Goal: Task Accomplishment & Management: Manage account settings

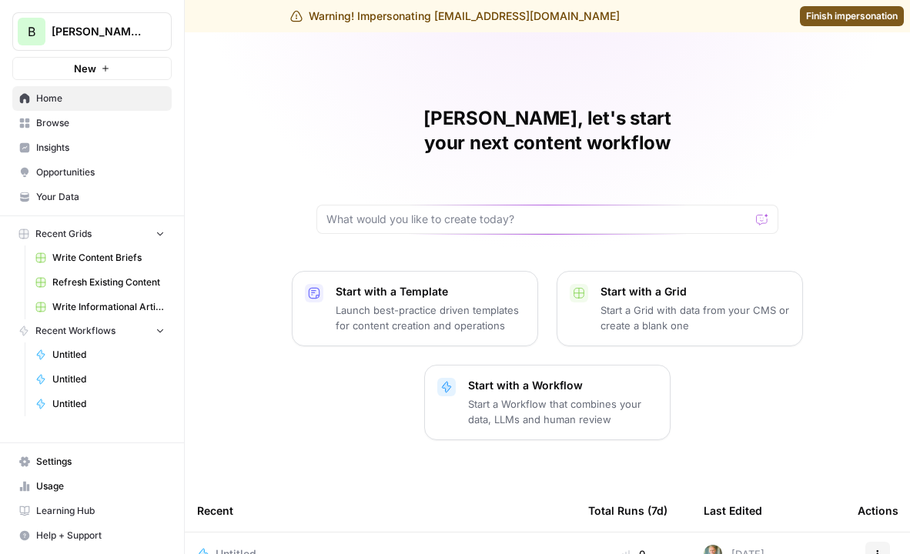
click at [65, 486] on span "Usage" at bounding box center [100, 487] width 129 height 14
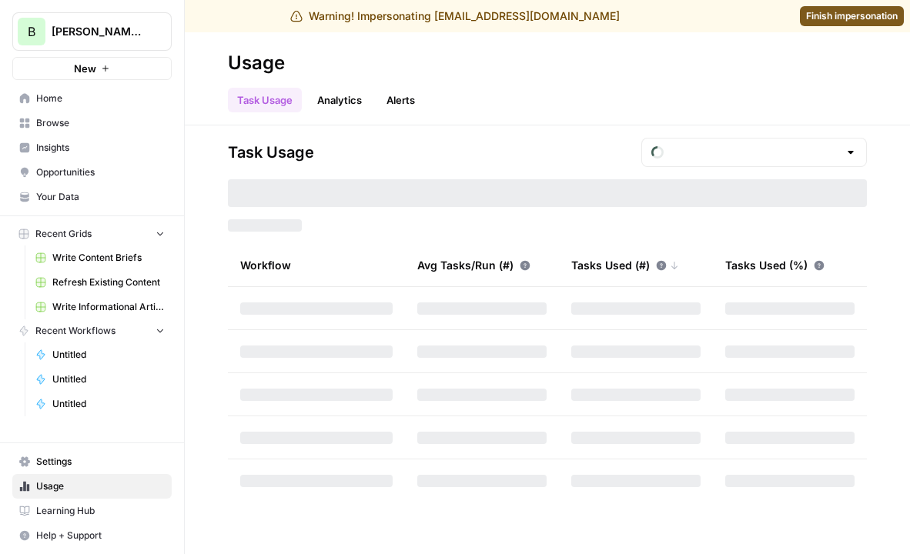
type input "October Tasks"
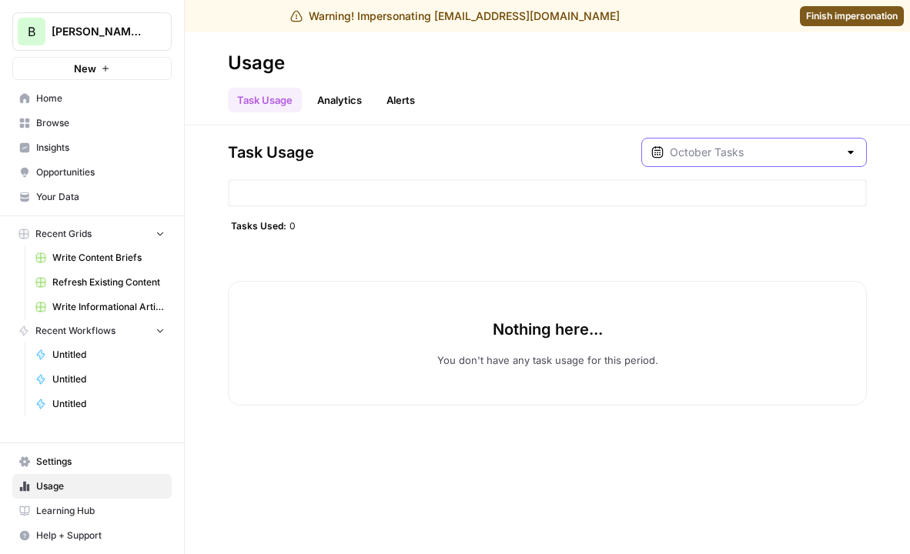
click at [831, 149] on input "text" at bounding box center [754, 152] width 169 height 15
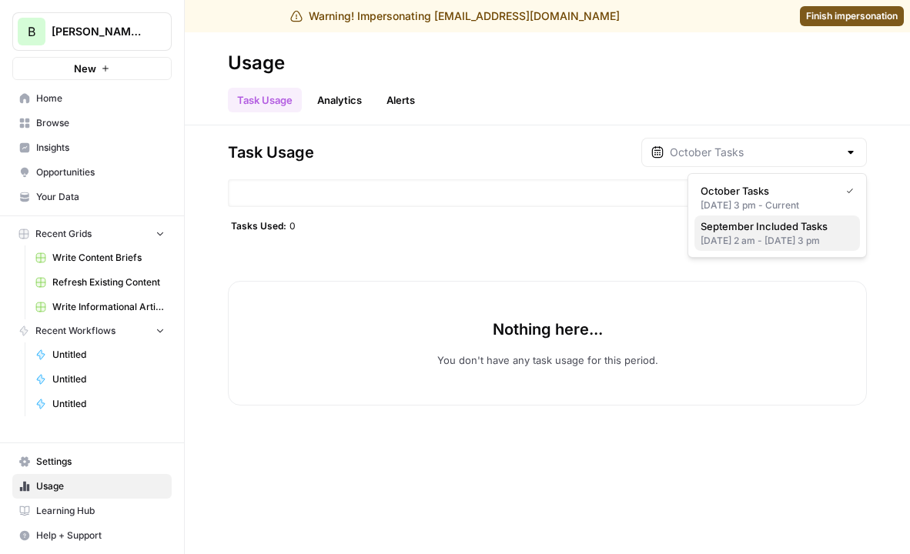
click at [820, 236] on div "[DATE] 2 am - [DATE] 3 pm" at bounding box center [776, 241] width 153 height 14
type input "September Included Tasks"
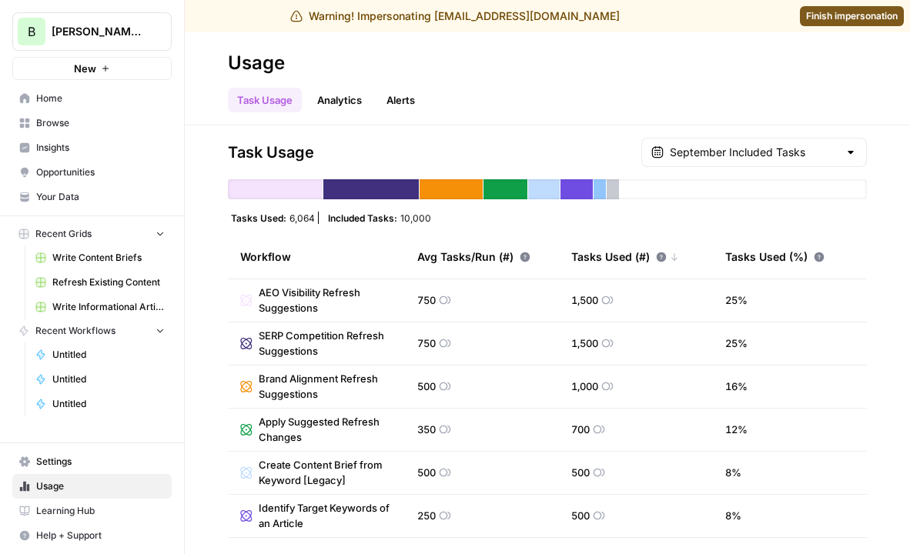
click at [838, 137] on div "Task Usage September Included Tasks Tasks Used: 6,064 Included Tasks: 10,000 Wo…" at bounding box center [547, 339] width 725 height 429
click at [811, 151] on input "text" at bounding box center [754, 152] width 169 height 15
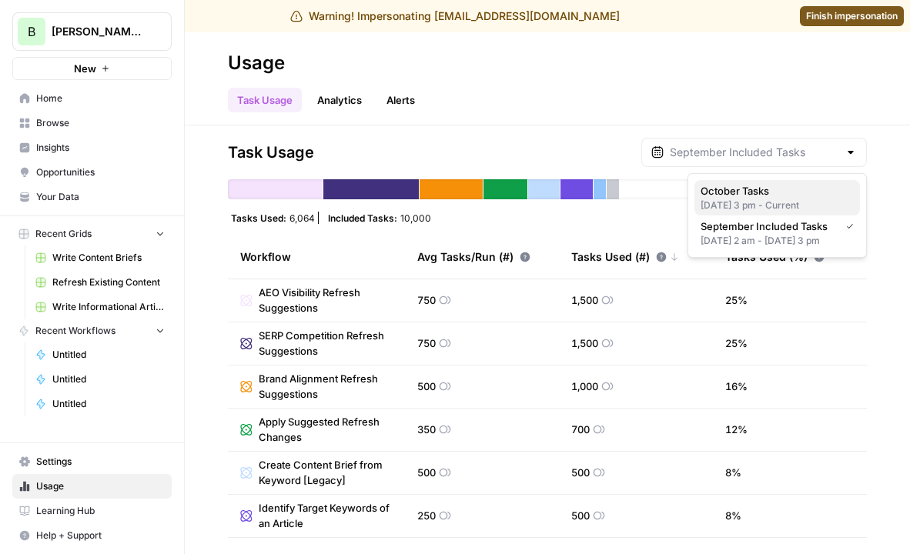
click at [795, 201] on div "[DATE] 3 pm - Current" at bounding box center [776, 206] width 153 height 14
type input "October Tasks"
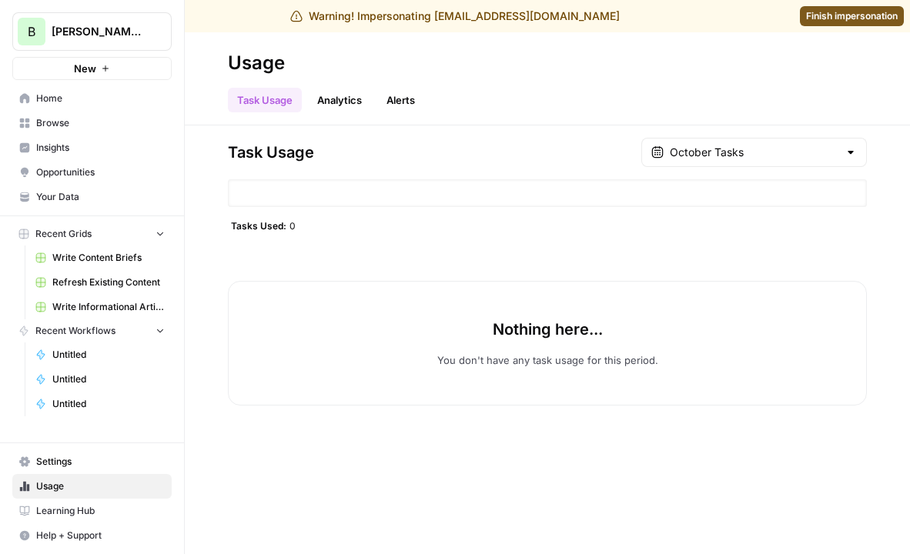
click at [855, 18] on span "Finish impersonation" at bounding box center [852, 16] width 92 height 14
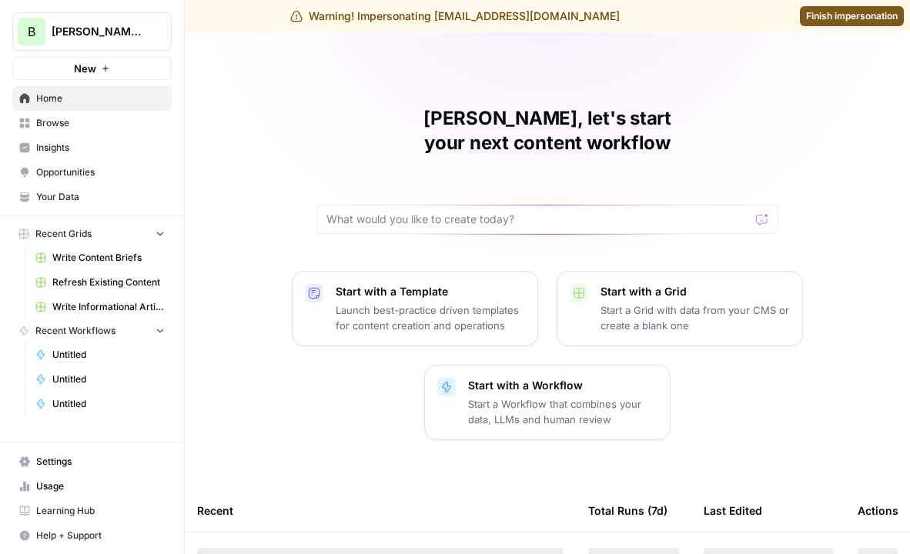
click at [101, 136] on link "Insights" at bounding box center [91, 147] width 159 height 25
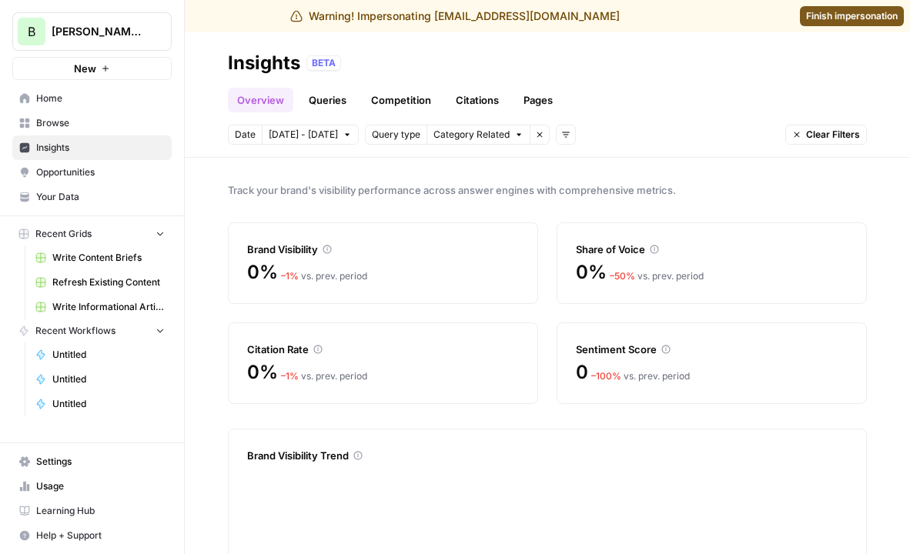
click at [104, 173] on span "Opportunities" at bounding box center [100, 173] width 129 height 14
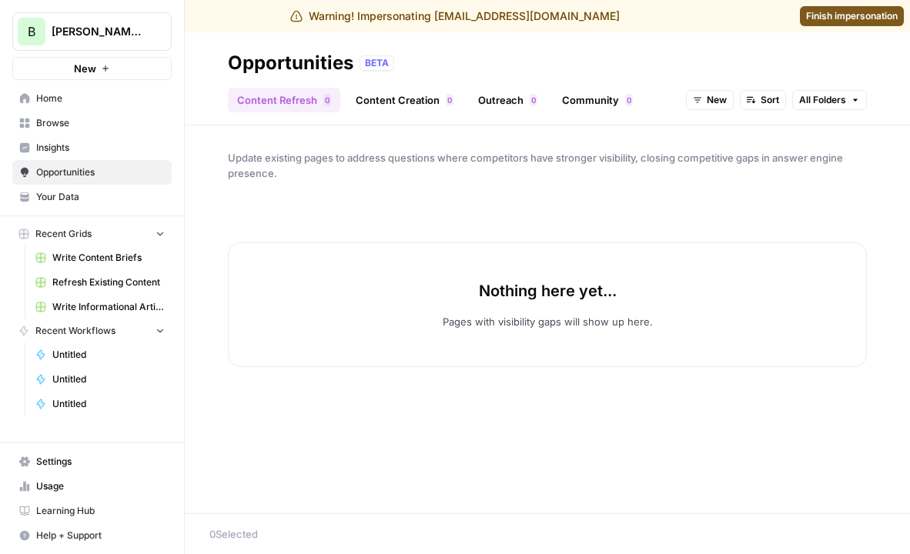
click at [721, 94] on span "New" at bounding box center [717, 100] width 20 height 14
click at [751, 149] on span "New" at bounding box center [747, 155] width 62 height 15
click at [720, 105] on span "New" at bounding box center [717, 100] width 20 height 14
click at [747, 145] on button "New" at bounding box center [741, 156] width 97 height 22
click at [79, 460] on span "Settings" at bounding box center [100, 462] width 129 height 14
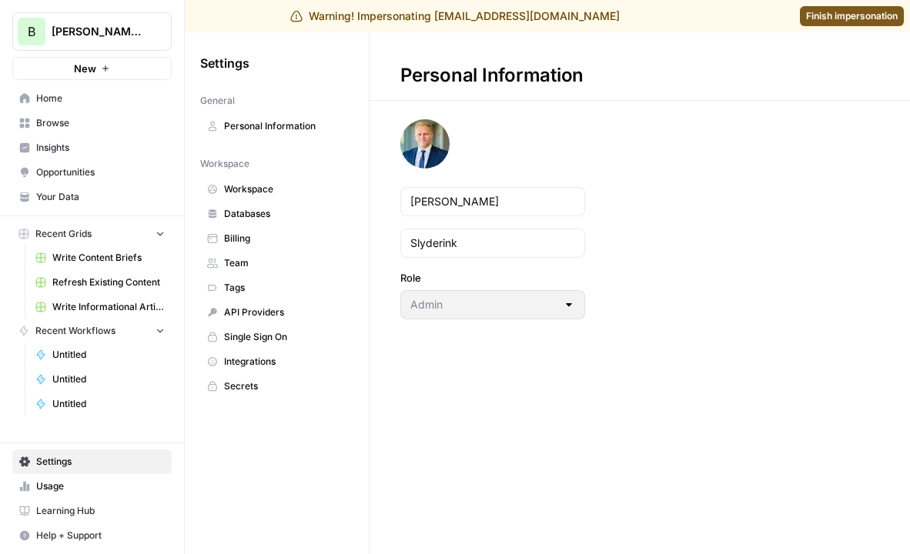
click at [282, 204] on link "Databases" at bounding box center [276, 214] width 153 height 25
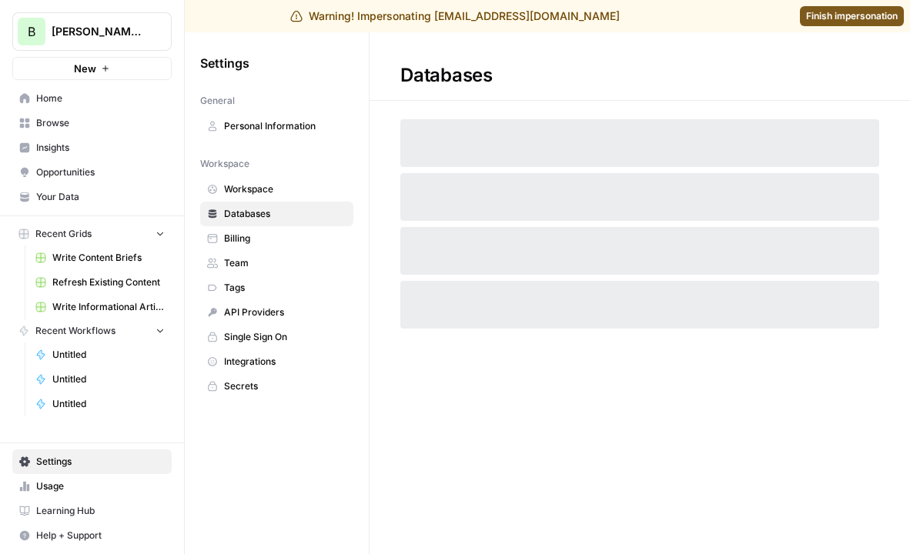
click at [282, 196] on link "Workspace" at bounding box center [276, 189] width 153 height 25
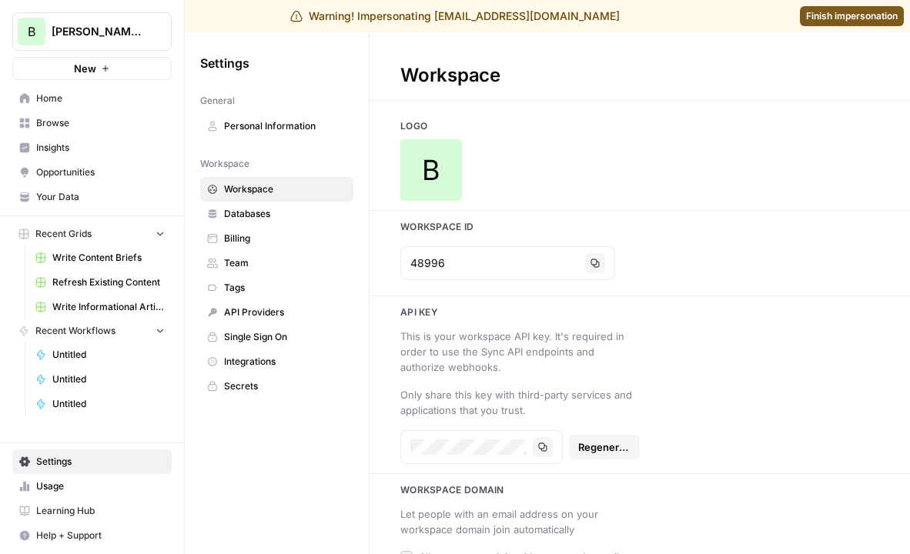
type input "https://bennettfinancials.com/"
click at [590, 260] on icon "button" at bounding box center [594, 263] width 9 height 9
click at [871, 18] on span "Finish impersonation" at bounding box center [852, 16] width 92 height 14
